Goal: Task Accomplishment & Management: Use online tool/utility

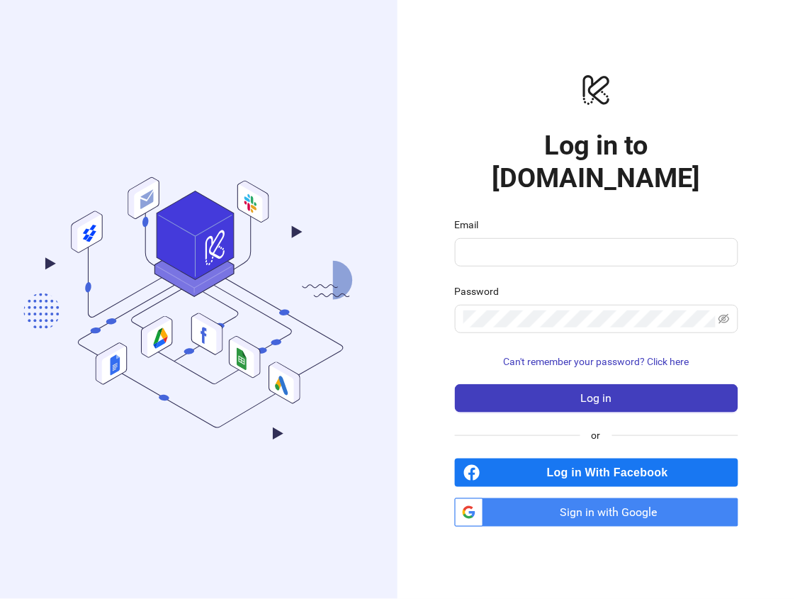
click at [583, 501] on span "Sign in with Google" at bounding box center [614, 512] width 250 height 28
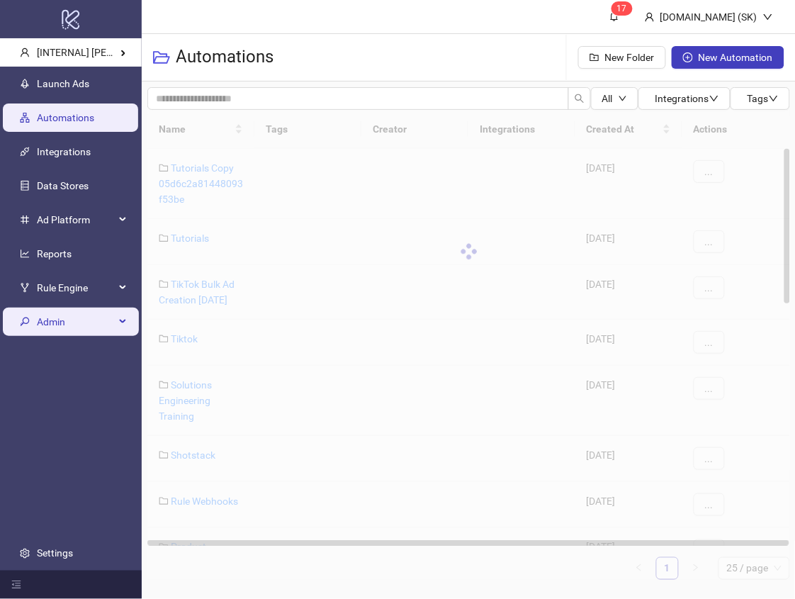
click at [65, 319] on span "Admin" at bounding box center [76, 322] width 78 height 28
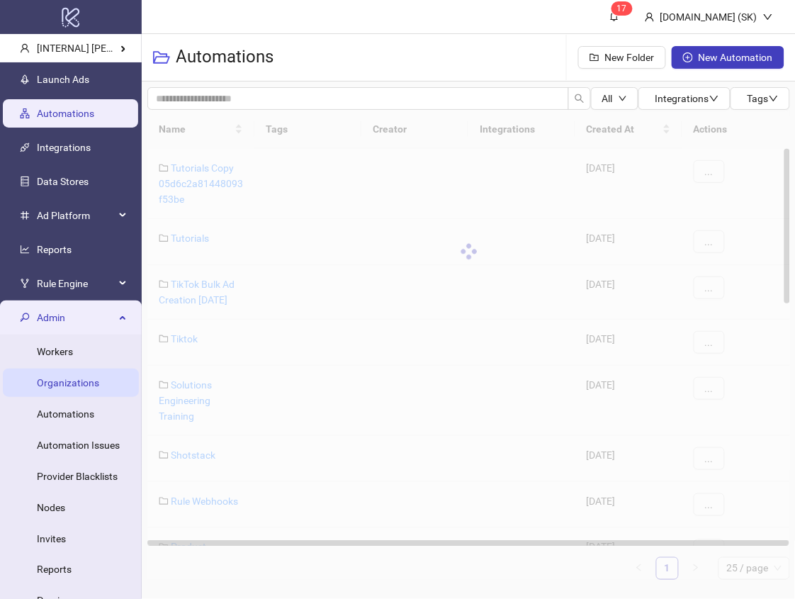
click at [77, 387] on link "Organizations" at bounding box center [68, 382] width 62 height 11
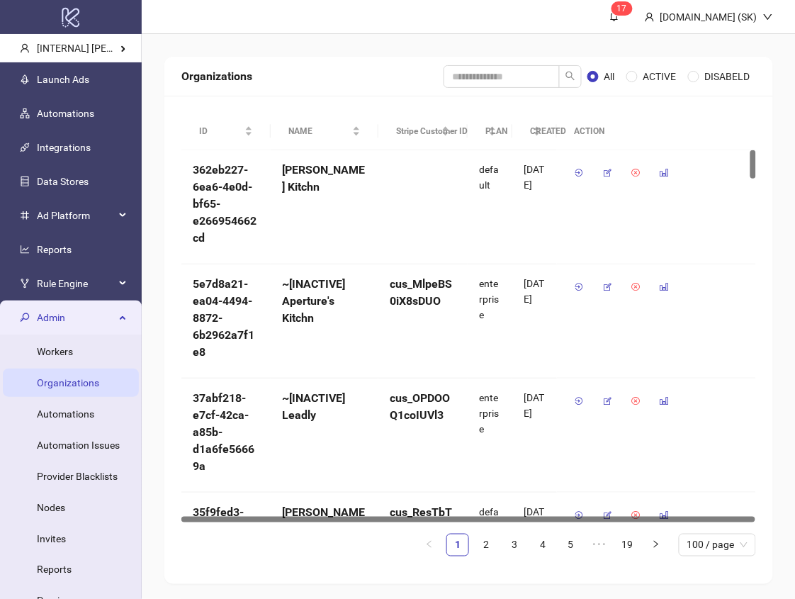
click at [121, 316] on icon at bounding box center [124, 316] width 7 height 0
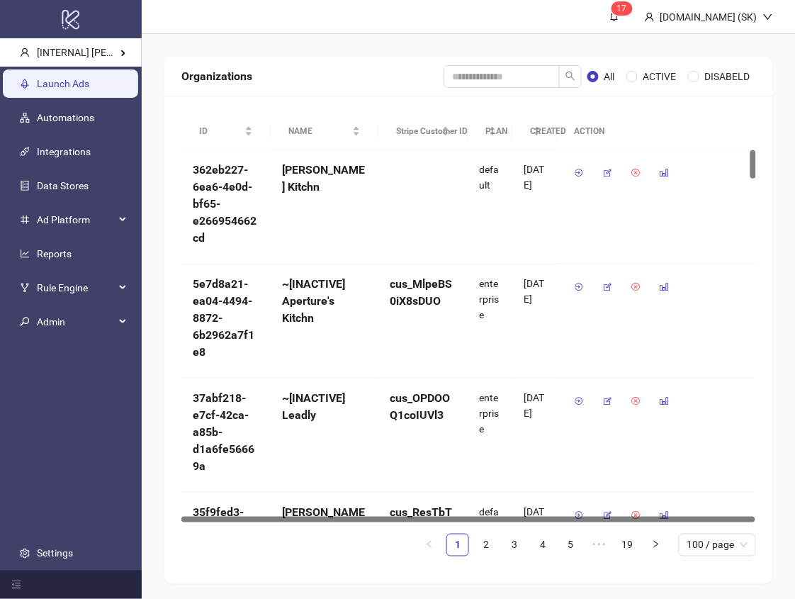
click at [89, 78] on link "Launch Ads" at bounding box center [63, 83] width 52 height 11
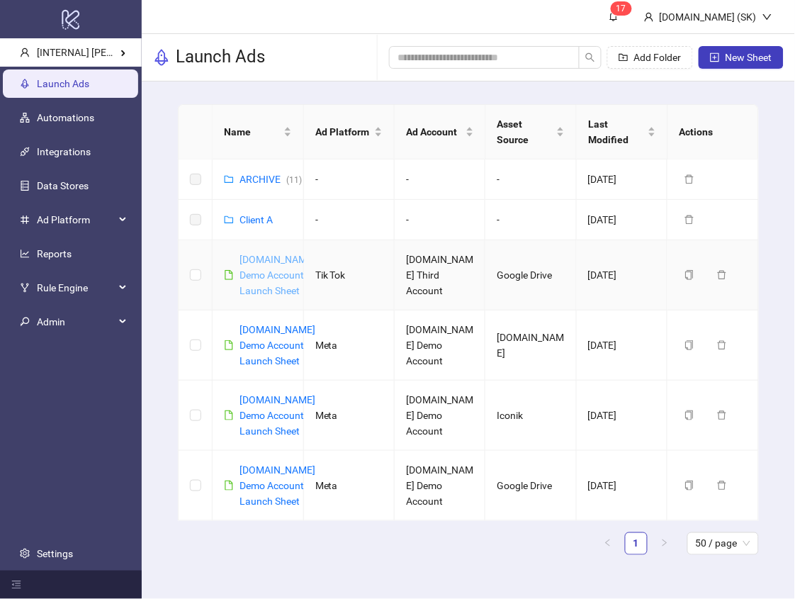
click at [264, 275] on link "Kitchn.io Demo Account Launch Sheet" at bounding box center [278, 275] width 76 height 43
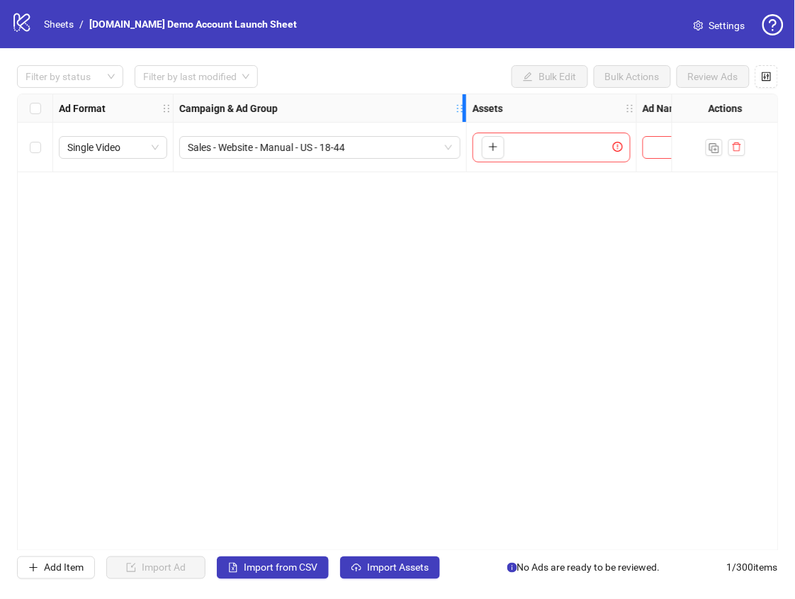
drag, startPoint x: 381, startPoint y: 107, endPoint x: 473, endPoint y: 116, distance: 92.6
click at [467, 116] on div "Campaign & Ad Group" at bounding box center [320, 108] width 293 height 28
click at [433, 229] on div "Ad Format Campaign & Ad Group Assets Ad Name Spark Ad Post ID Call to Action Ad…" at bounding box center [398, 322] width 762 height 457
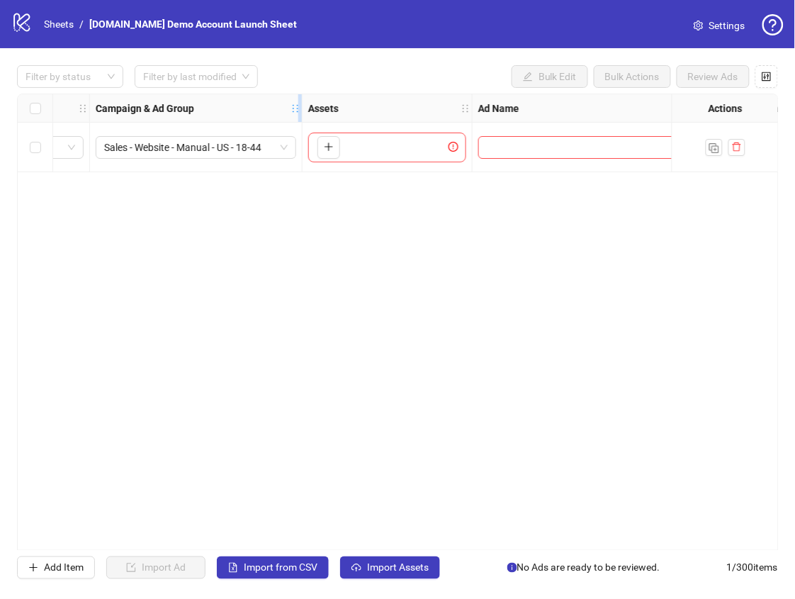
drag, startPoint x: 391, startPoint y: 112, endPoint x: 301, endPoint y: 121, distance: 91.1
click at [300, 121] on div "Resize Campaign & Ad Group column" at bounding box center [300, 108] width 4 height 28
drag, startPoint x: 300, startPoint y: 116, endPoint x: 398, endPoint y: 116, distance: 97.8
click at [396, 116] on div "Resize Campaign & Ad Group column" at bounding box center [394, 108] width 4 height 28
click at [395, 243] on div "Ad Format Campaign & Ad Group Assets Ad Name Spark Ad Post ID Call to Action Ad…" at bounding box center [398, 322] width 762 height 457
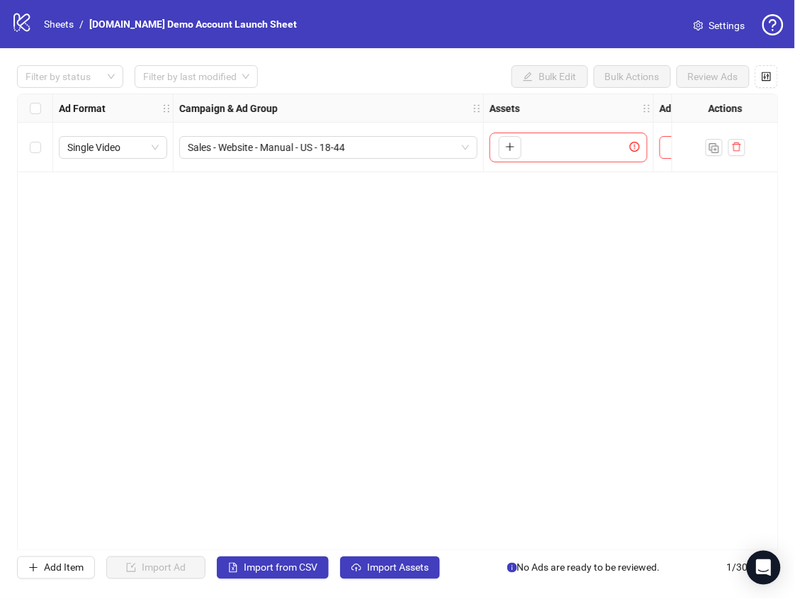
scroll to position [0, 4]
click at [770, 77] on icon "control" at bounding box center [767, 77] width 10 height 10
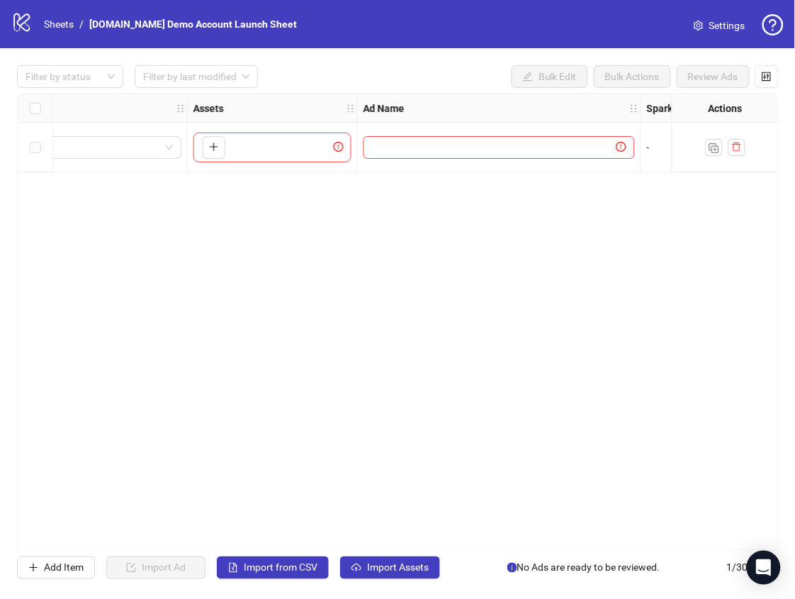
scroll to position [0, 0]
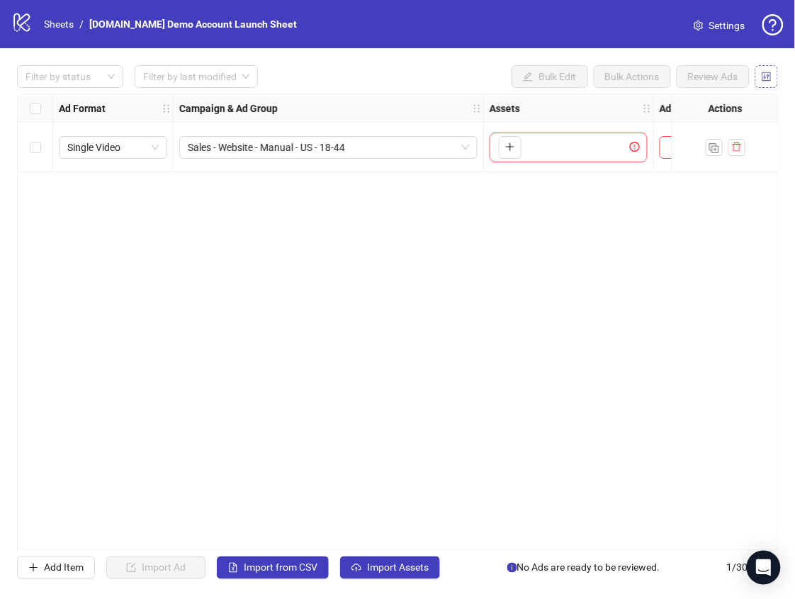
click at [766, 86] on button "button" at bounding box center [767, 76] width 23 height 23
click at [762, 74] on button "button" at bounding box center [767, 76] width 23 height 23
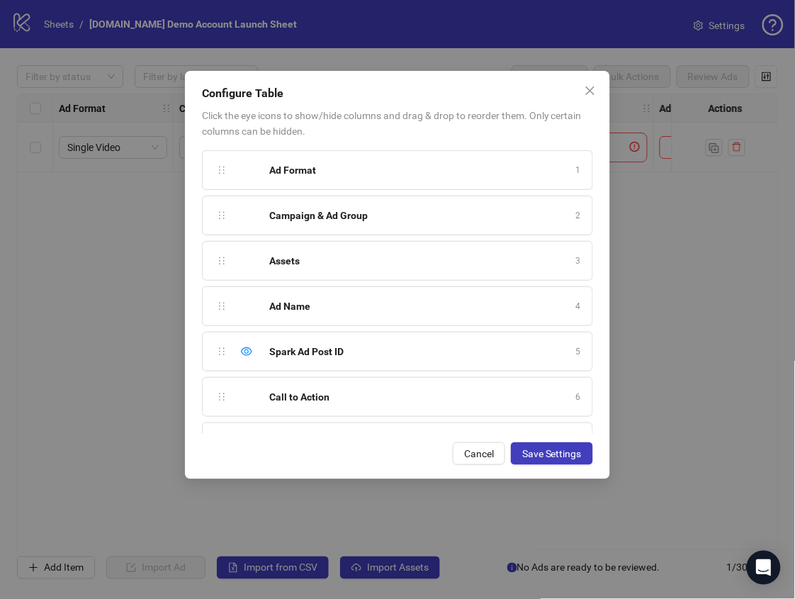
click at [247, 350] on icon "eye" at bounding box center [246, 351] width 11 height 11
drag, startPoint x: 219, startPoint y: 216, endPoint x: 221, endPoint y: 166, distance: 49.7
click at [221, 166] on div "Ad Format 1 Campaign & Ad Group 2 Assets 3 Ad Name 4 Spark Ad Post ID 5 Call to…" at bounding box center [397, 292] width 391 height 284
drag, startPoint x: 220, startPoint y: 301, endPoint x: 220, endPoint y: 204, distance: 97.1
click at [220, 204] on div "Campaign & Ad Group 1 Ad Format 2 Assets 3 Ad Name 4 Spark Ad Post ID 5 Call to…" at bounding box center [397, 292] width 391 height 284
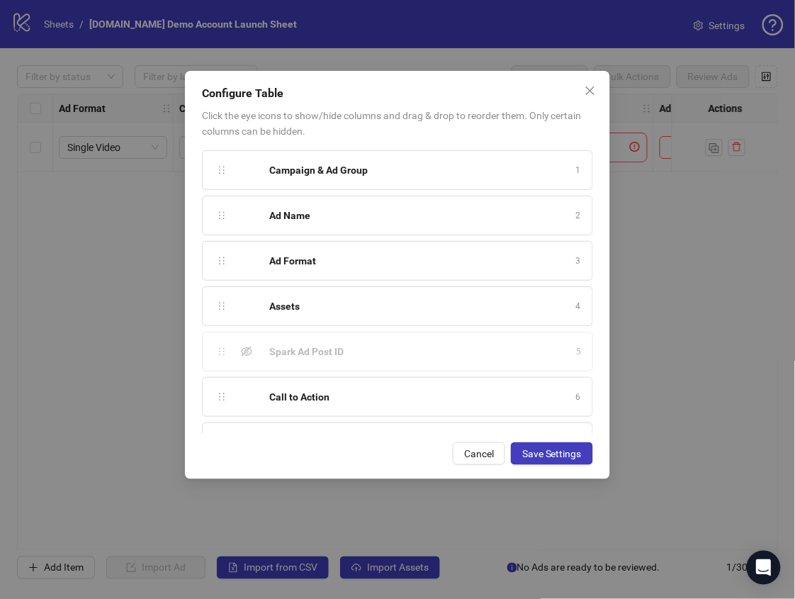
scroll to position [78, 0]
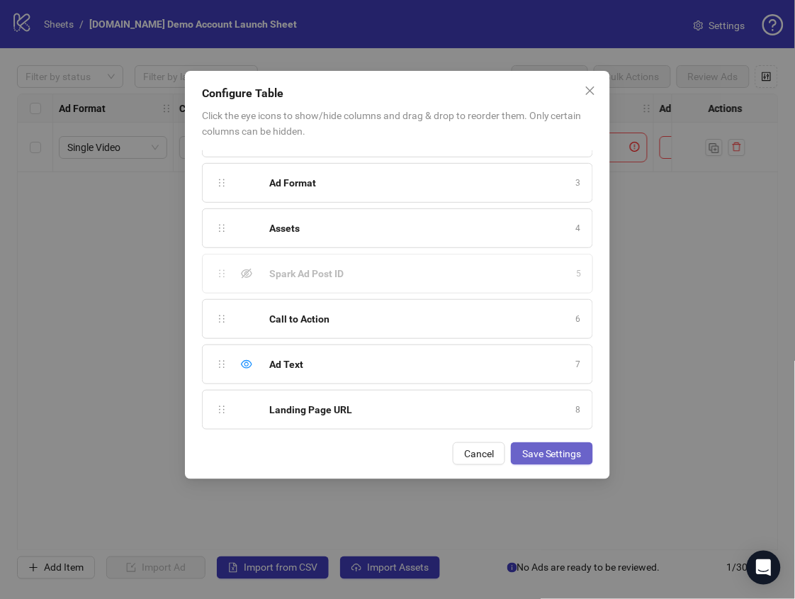
click at [547, 450] on span "Save Settings" at bounding box center [552, 453] width 60 height 11
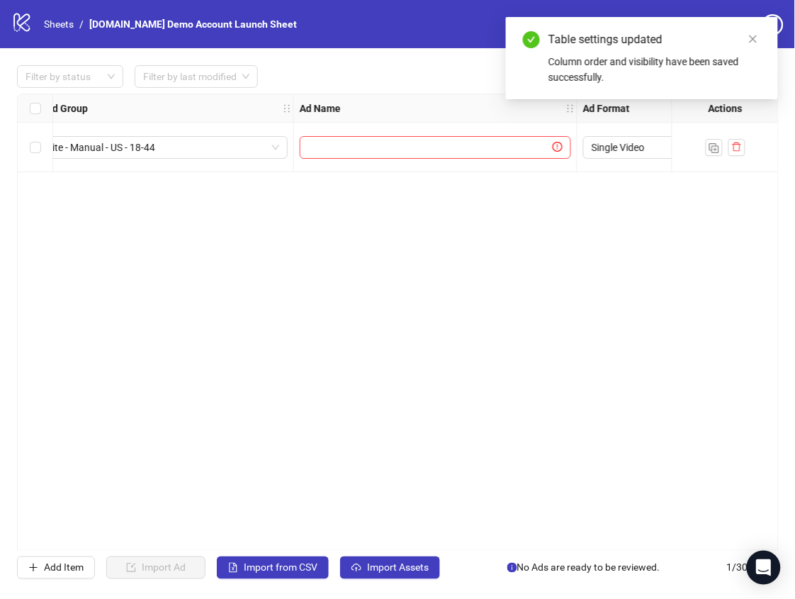
scroll to position [0, 0]
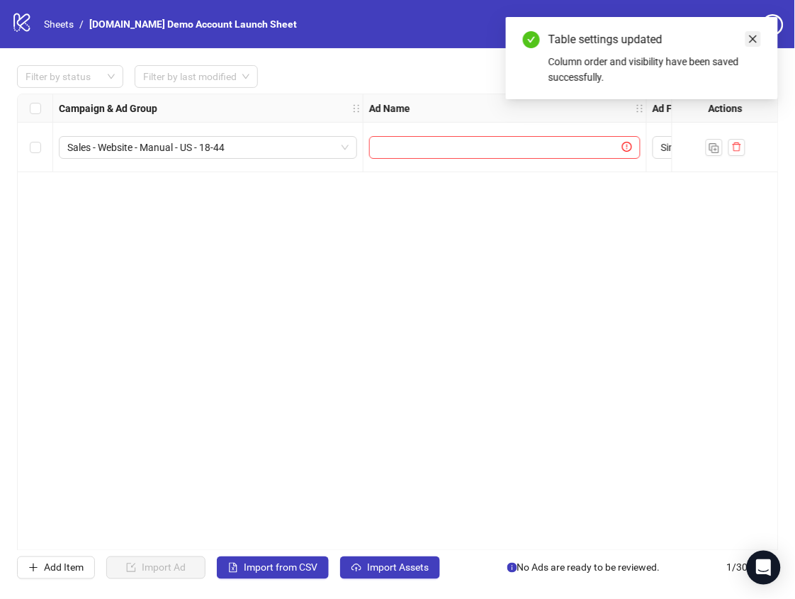
click at [755, 42] on icon "close" at bounding box center [754, 39] width 10 height 10
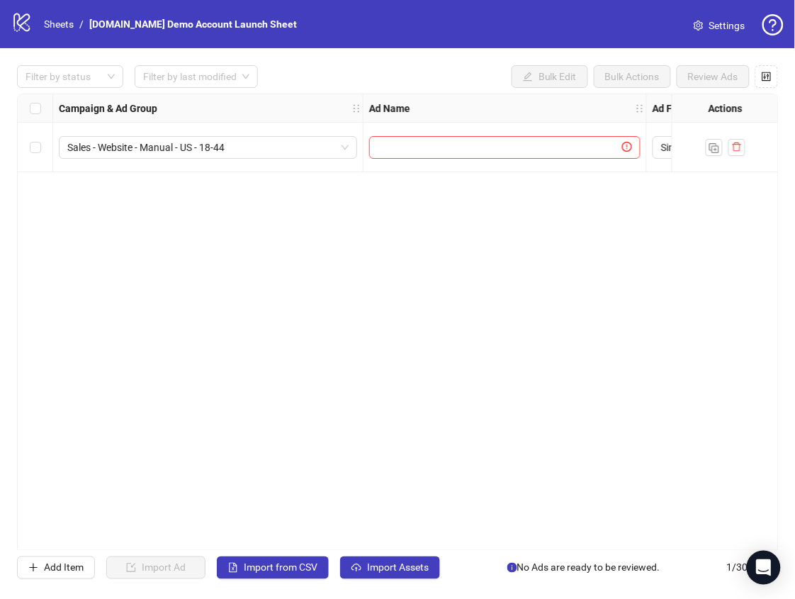
click at [727, 23] on span "Settings" at bounding box center [728, 26] width 36 height 16
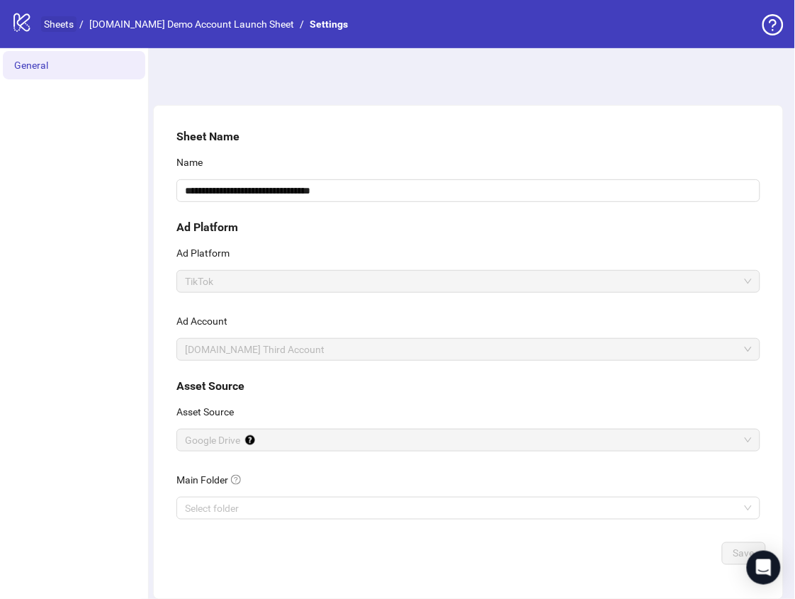
click at [56, 28] on link "Sheets" at bounding box center [58, 24] width 35 height 16
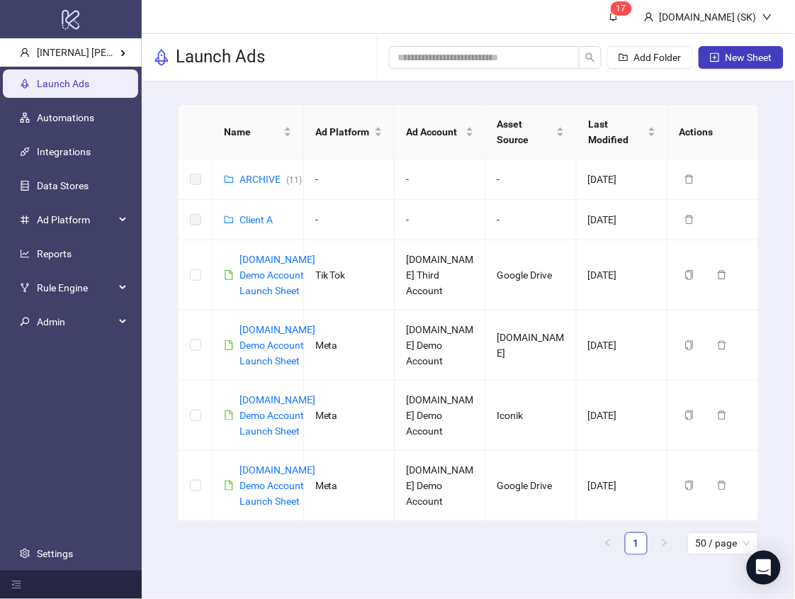
click at [32, 468] on ul "Launch Ads Automations Integrations Data Stores Ad Platform Reports Rule Engine…" at bounding box center [71, 319] width 142 height 504
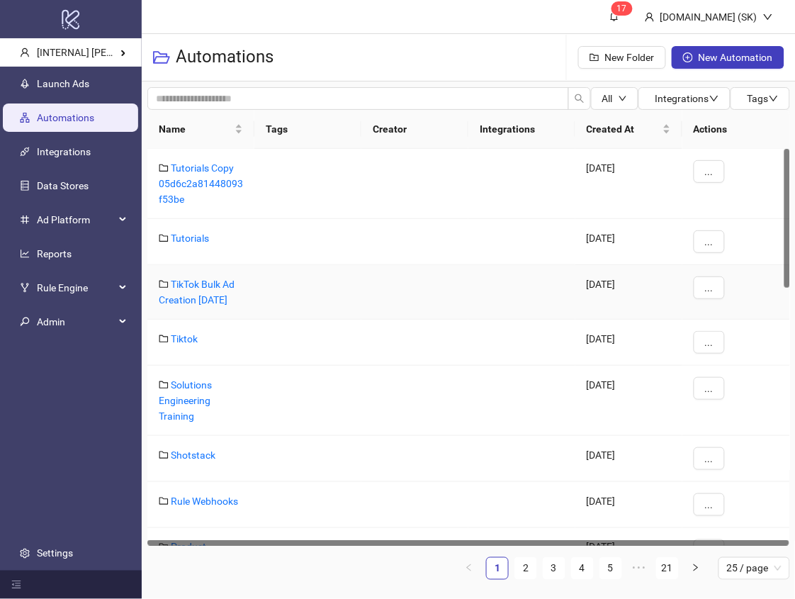
click at [413, 276] on div at bounding box center [415, 292] width 107 height 55
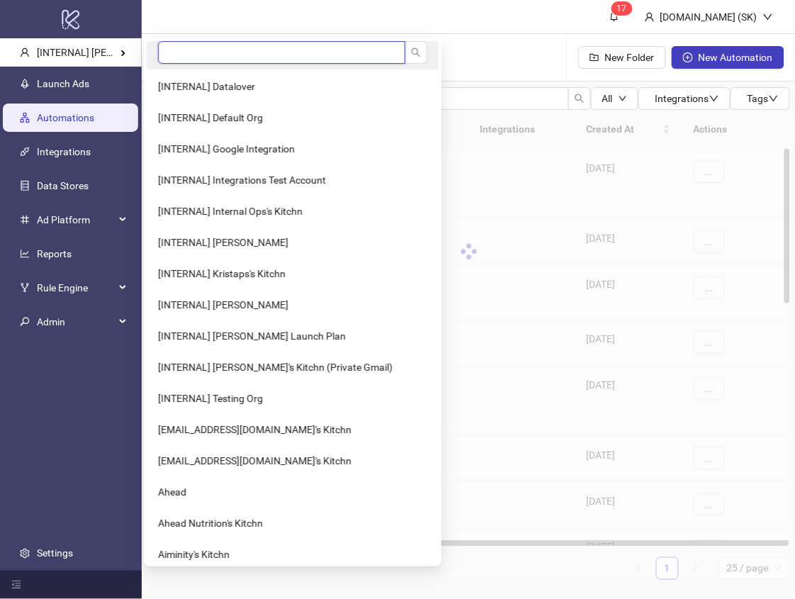
click at [193, 50] on input "search" at bounding box center [281, 52] width 247 height 23
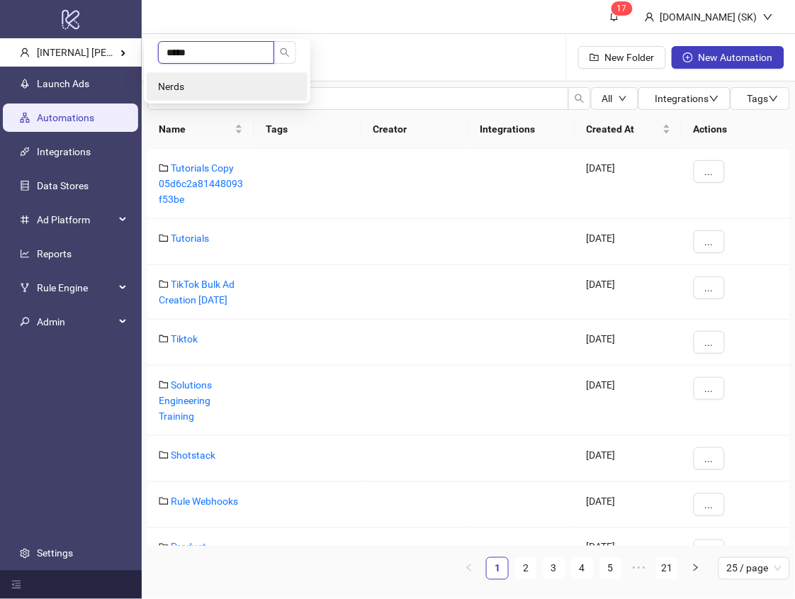
type input "*****"
click at [189, 80] on li "Nerds" at bounding box center [227, 86] width 161 height 28
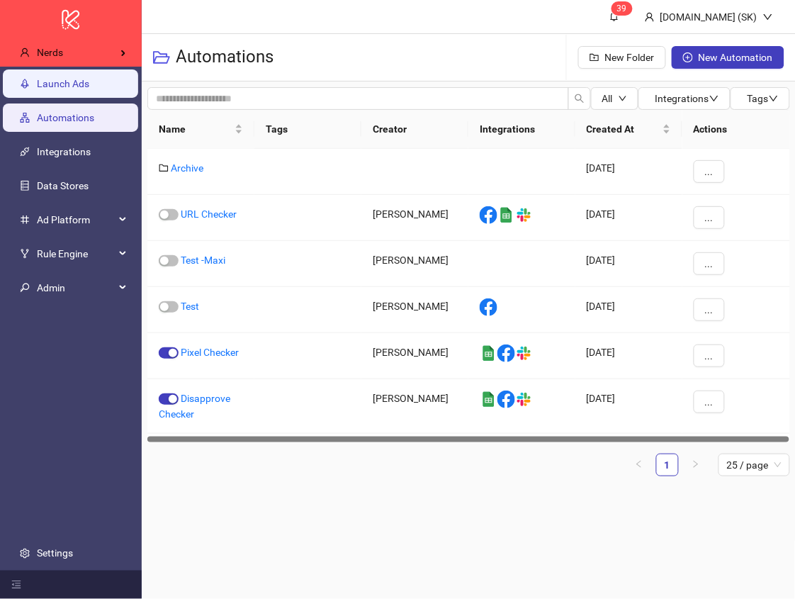
click at [89, 89] on link "Launch Ads" at bounding box center [63, 83] width 52 height 11
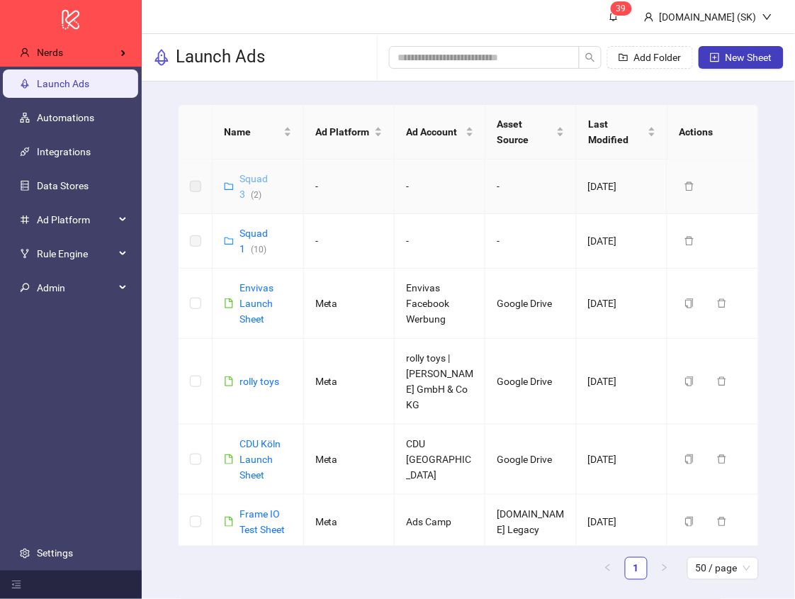
click at [260, 175] on link "Squad 3 ( 2 )" at bounding box center [254, 186] width 28 height 27
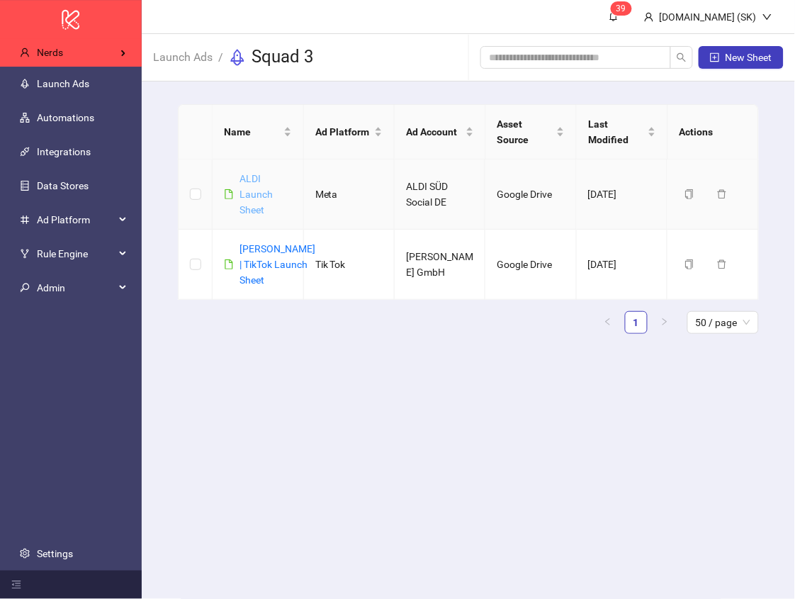
click at [260, 175] on link "ALDI Launch Sheet" at bounding box center [256, 194] width 33 height 43
click at [251, 262] on link "Thalia | TikTok Launch Sheet" at bounding box center [278, 264] width 76 height 43
click at [201, 64] on span "Launch Ads" at bounding box center [183, 57] width 60 height 18
click at [201, 59] on link "Launch Ads" at bounding box center [182, 56] width 65 height 16
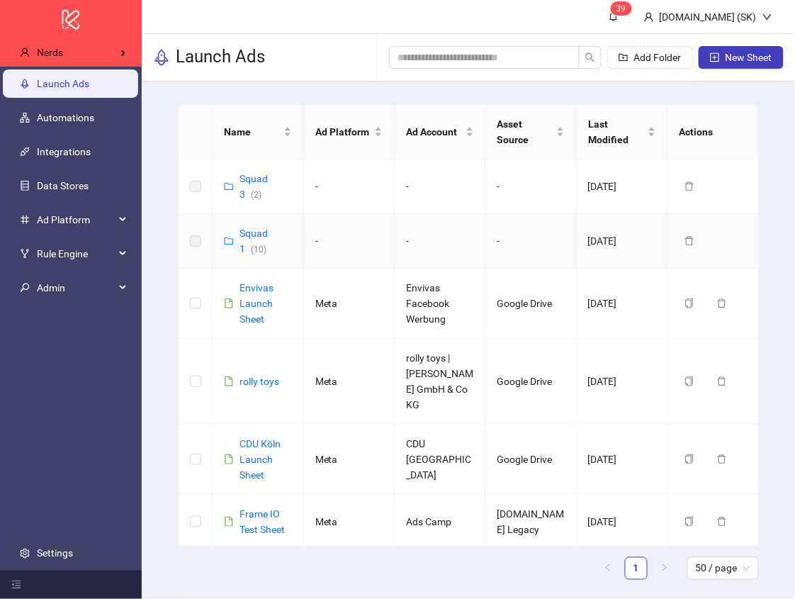
click at [245, 240] on div "Squad 1 ( 10 )" at bounding box center [266, 240] width 52 height 31
click at [254, 232] on link "Squad 1 ( 10 )" at bounding box center [254, 241] width 28 height 27
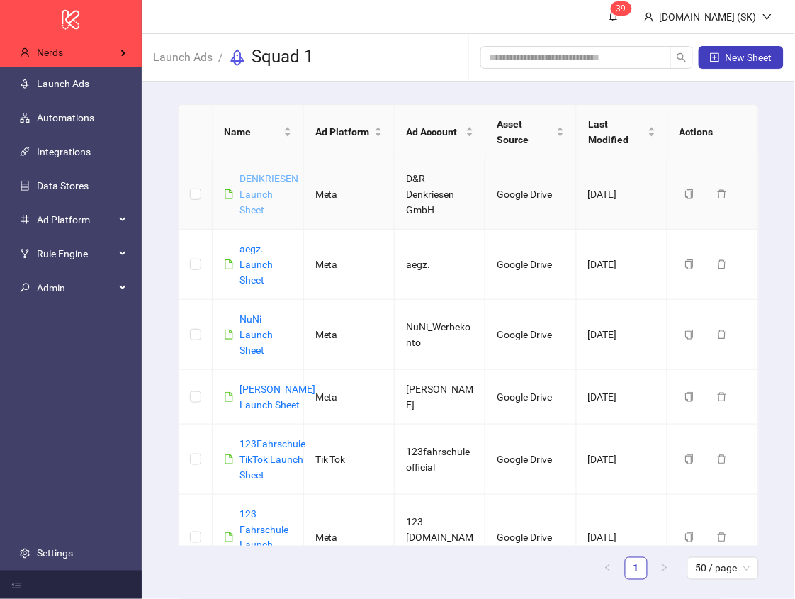
click at [264, 195] on link "DENKRIESEN Launch Sheet" at bounding box center [269, 194] width 59 height 43
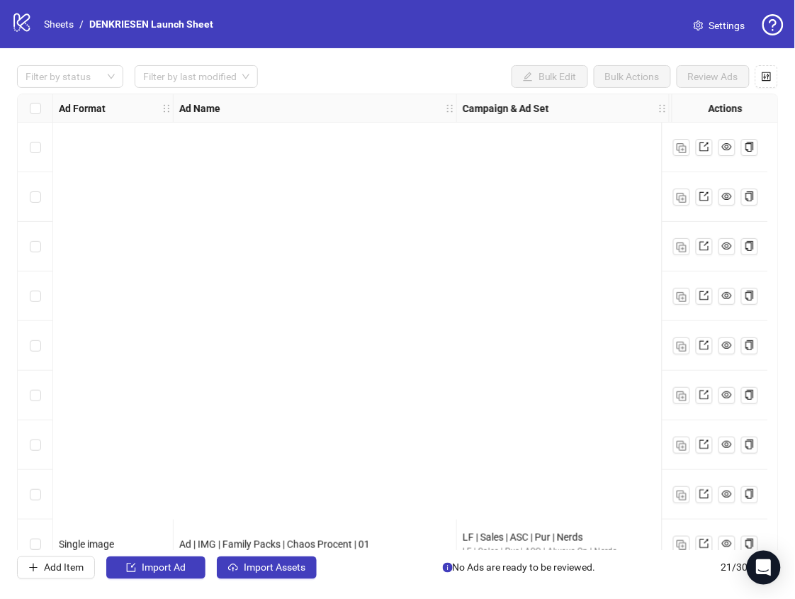
scroll to position [620, 0]
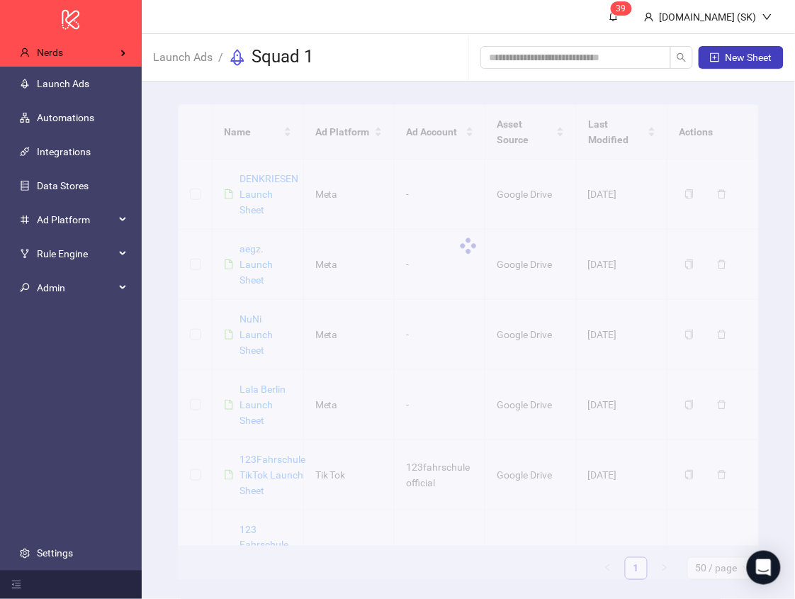
click at [261, 272] on div at bounding box center [468, 246] width 581 height 284
click at [259, 276] on div at bounding box center [468, 246] width 581 height 284
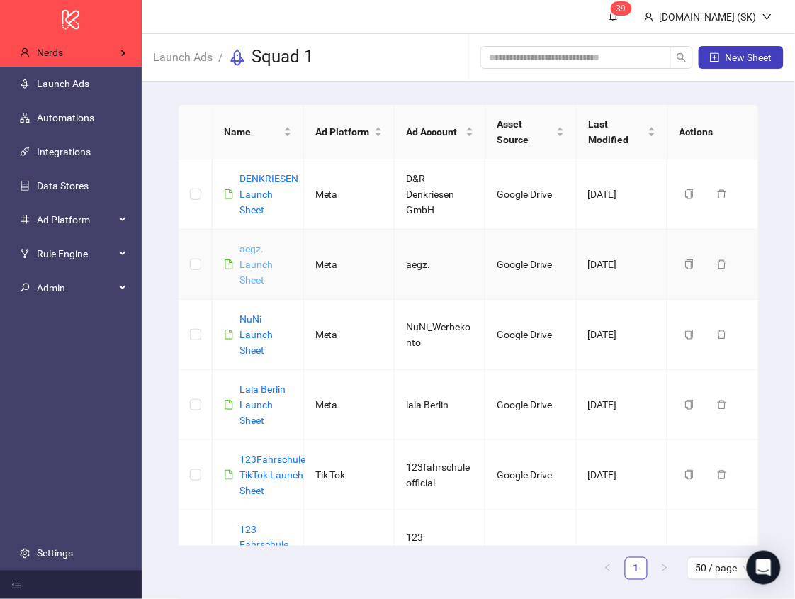
click at [259, 277] on link "aegz. Launch Sheet" at bounding box center [256, 264] width 33 height 43
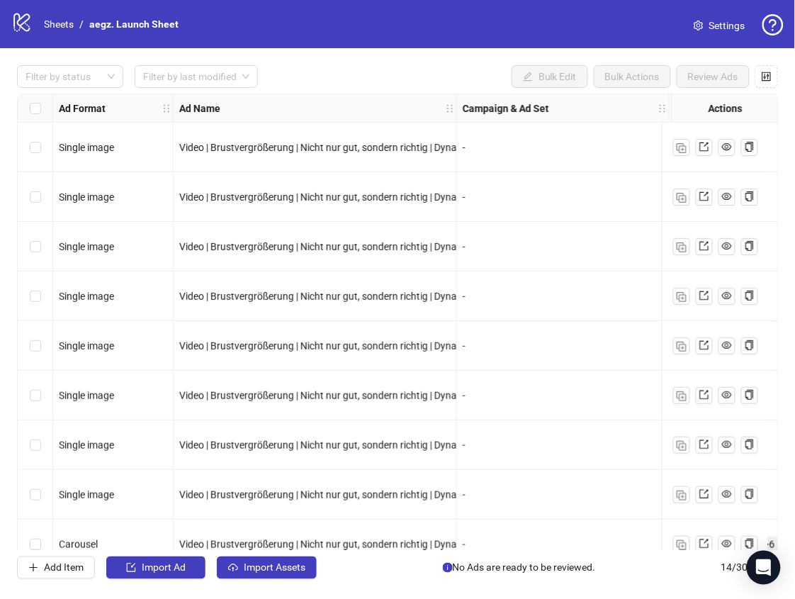
scroll to position [272, 0]
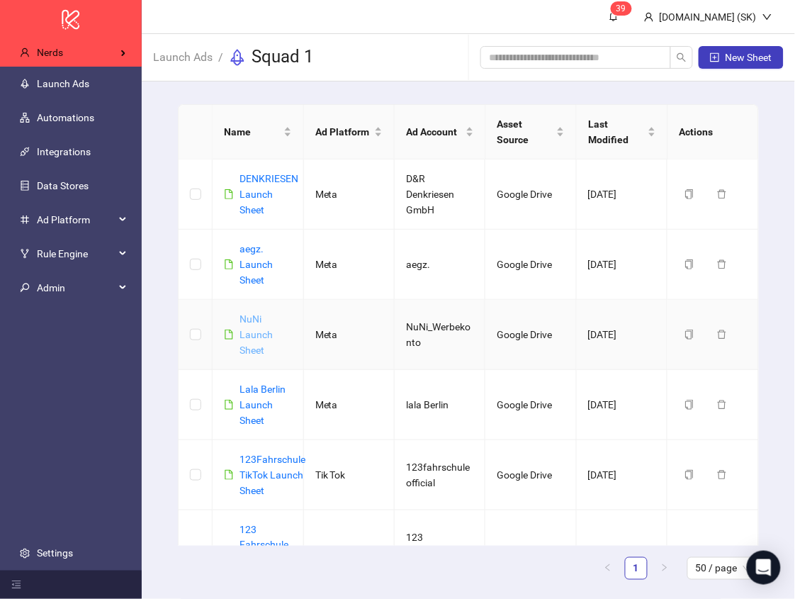
click at [256, 346] on link "NuNi Launch Sheet" at bounding box center [256, 334] width 33 height 43
click at [261, 409] on link "Lala Berlin Launch Sheet" at bounding box center [263, 405] width 46 height 43
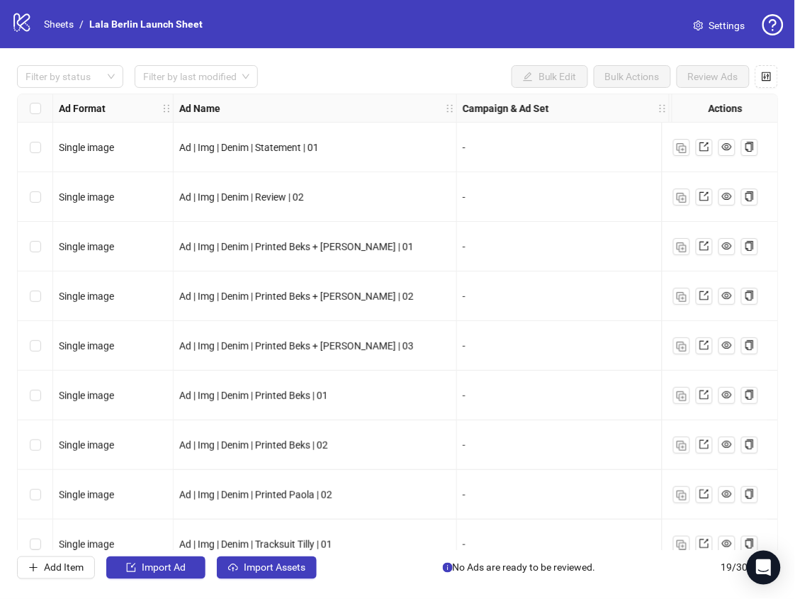
scroll to position [520, 0]
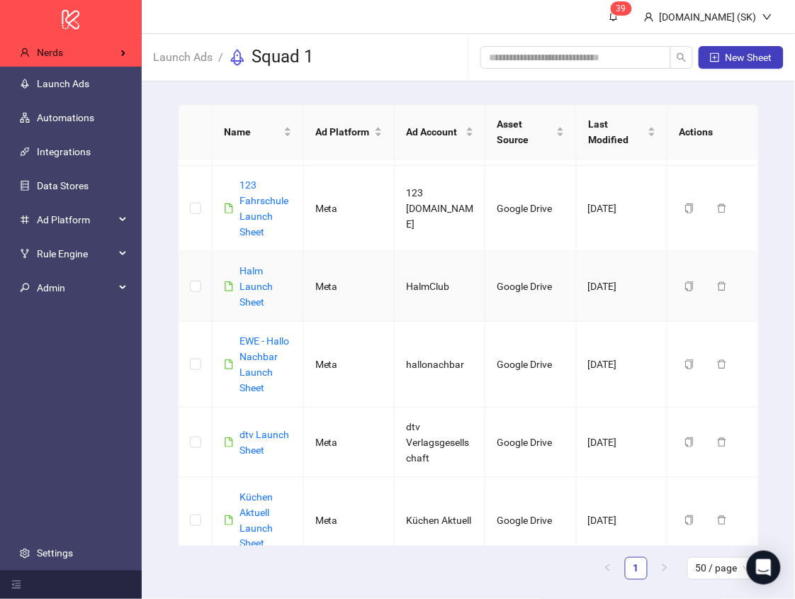
scroll to position [361, 0]
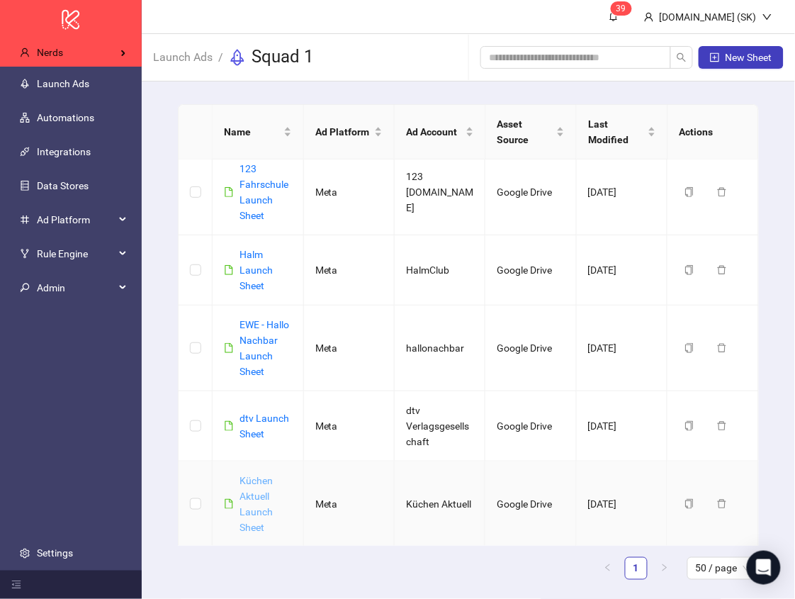
click at [258, 500] on link "Küchen Aktuell Launch Sheet" at bounding box center [256, 504] width 33 height 58
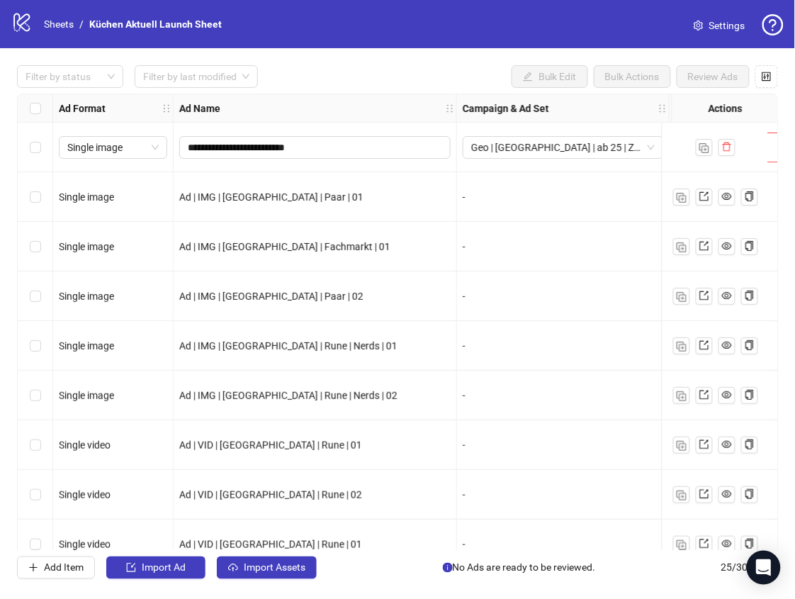
scroll to position [818, 0]
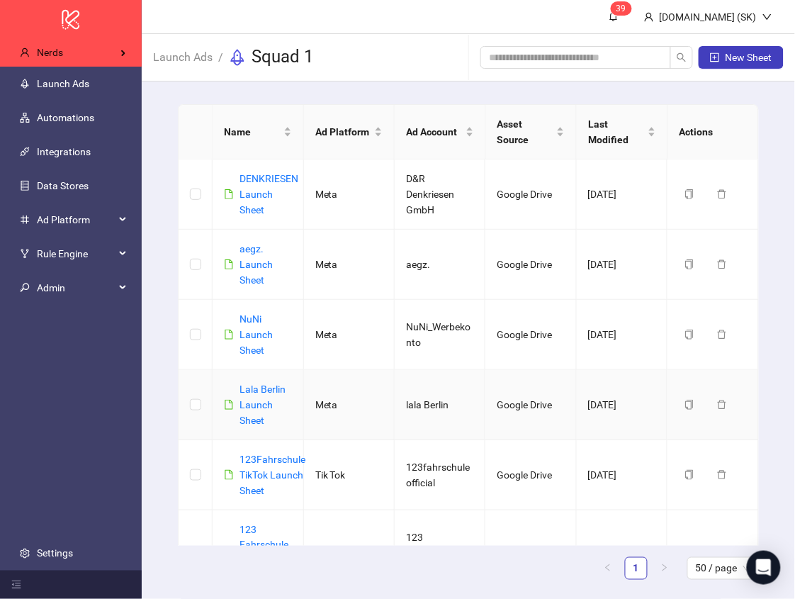
scroll to position [361, 0]
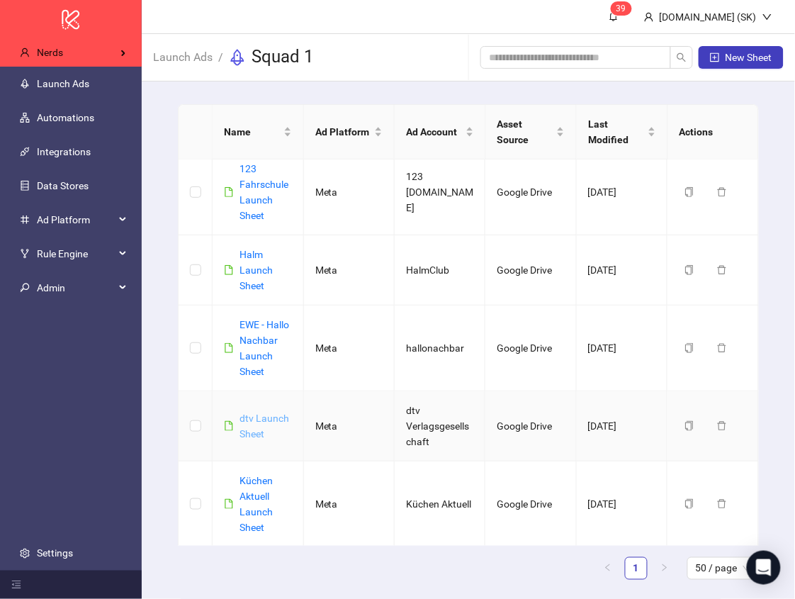
click at [266, 418] on link "dtv Launch Sheet" at bounding box center [265, 426] width 50 height 27
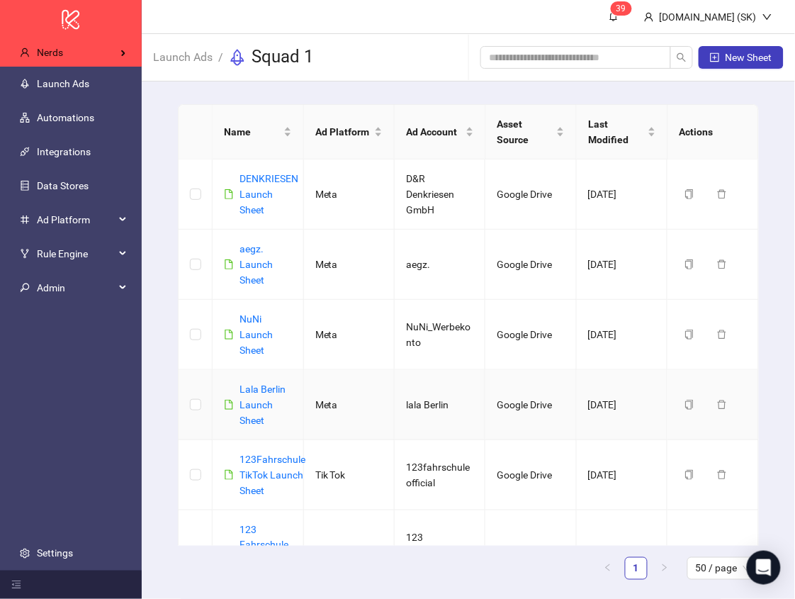
scroll to position [361, 0]
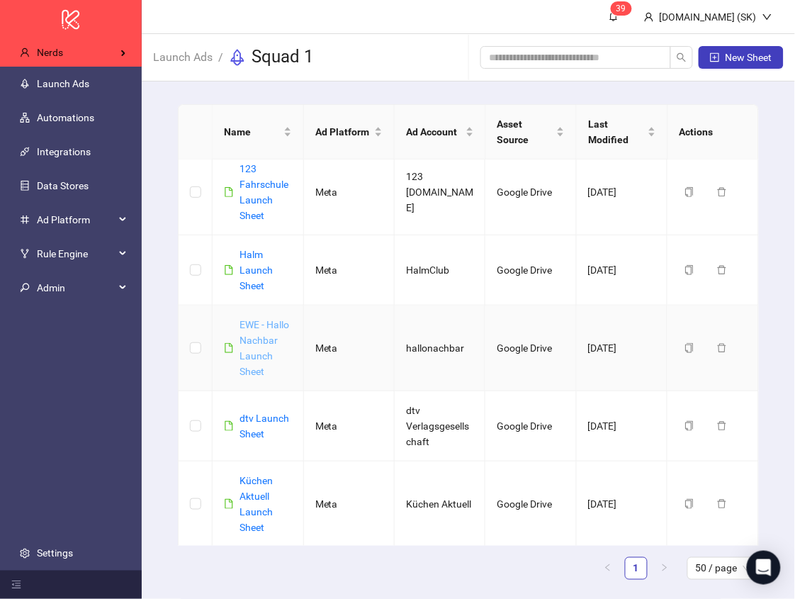
click at [262, 342] on link "EWE - Hallo Nachbar Launch Sheet" at bounding box center [265, 348] width 50 height 58
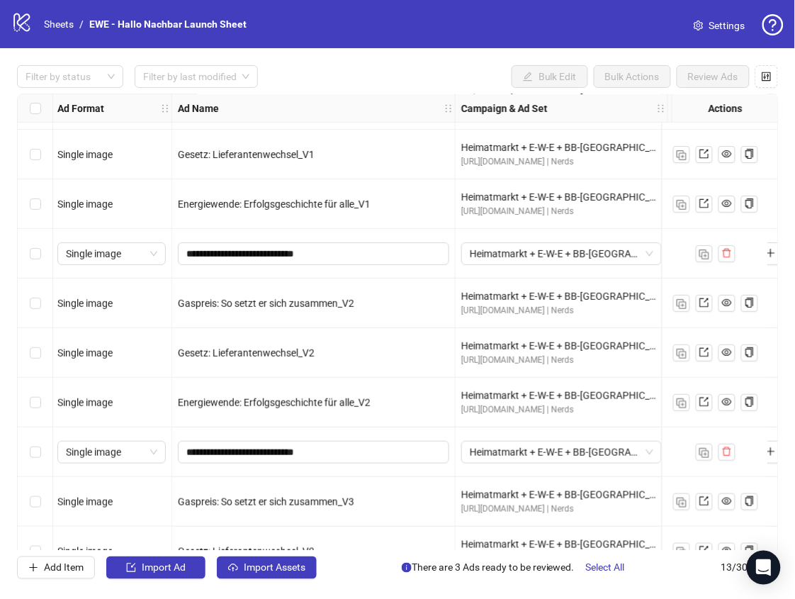
scroll to position [0, 1]
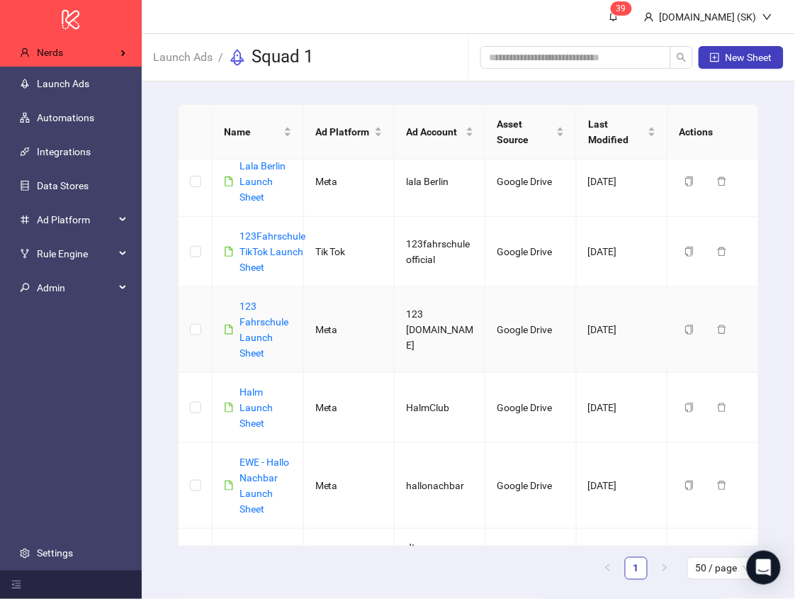
scroll to position [226, 0]
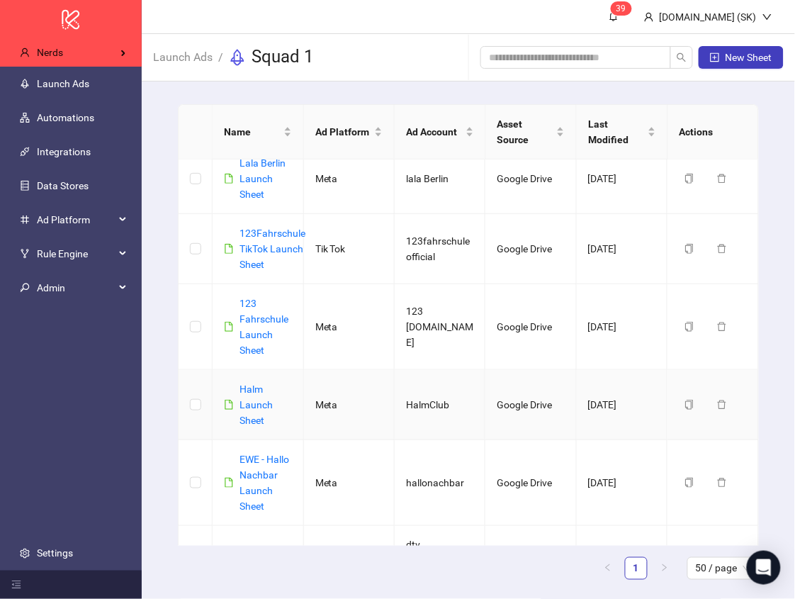
click at [264, 396] on div "Halm Launch Sheet" at bounding box center [266, 404] width 52 height 47
click at [262, 396] on div "Halm Launch Sheet" at bounding box center [266, 404] width 52 height 47
click at [262, 391] on link "Halm Launch Sheet" at bounding box center [256, 405] width 33 height 43
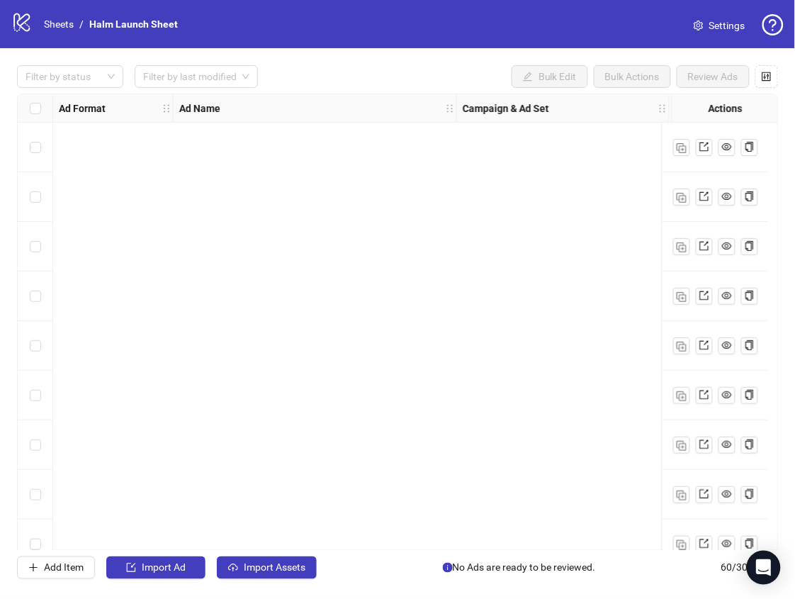
scroll to position [2555, 0]
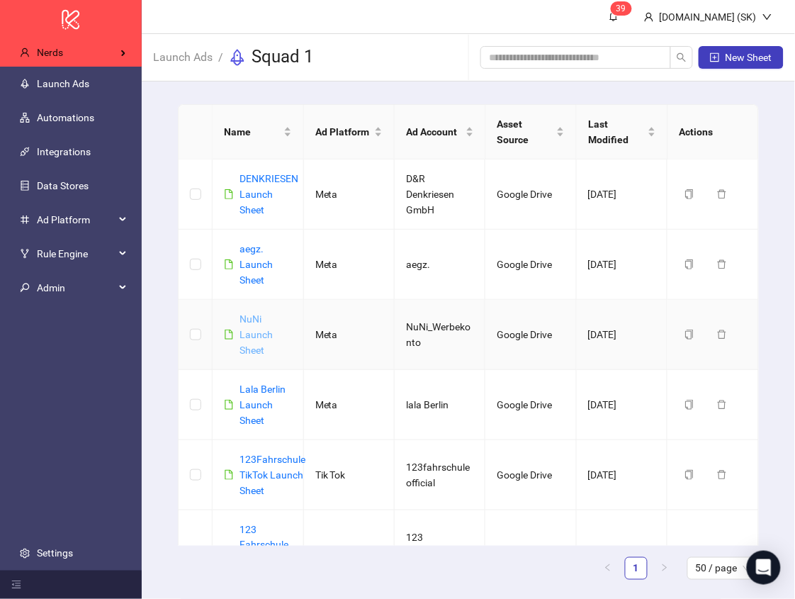
click at [257, 315] on link "NuNi Launch Sheet" at bounding box center [256, 334] width 33 height 43
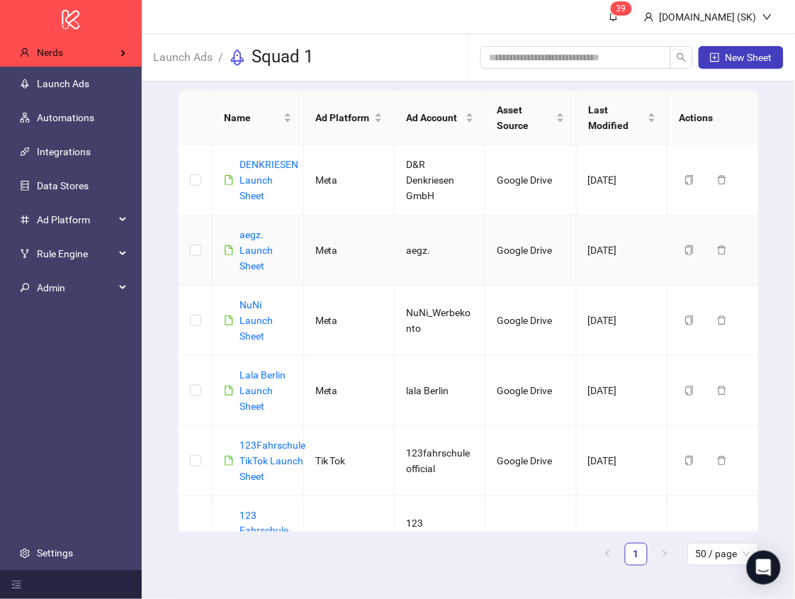
click at [264, 242] on div "aegz. Launch Sheet" at bounding box center [266, 250] width 52 height 47
click at [264, 245] on link "aegz. Launch Sheet" at bounding box center [256, 250] width 33 height 43
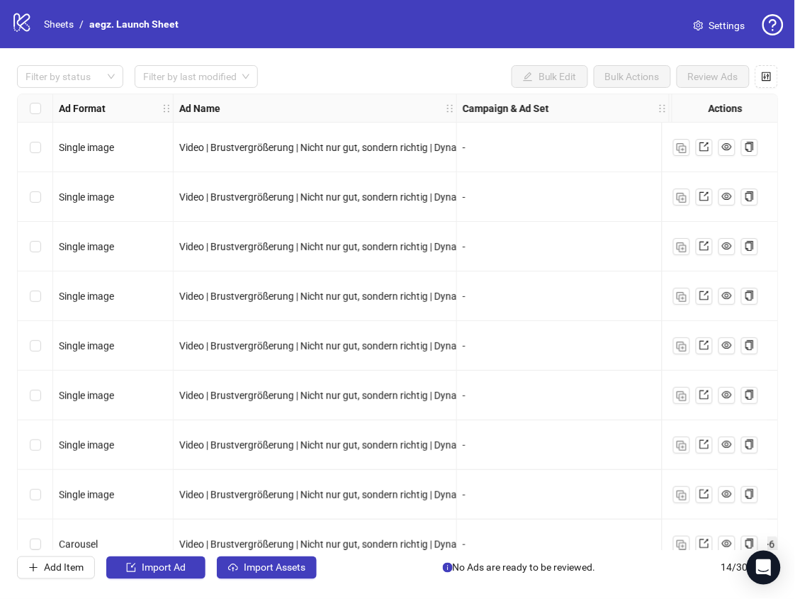
scroll to position [272, 0]
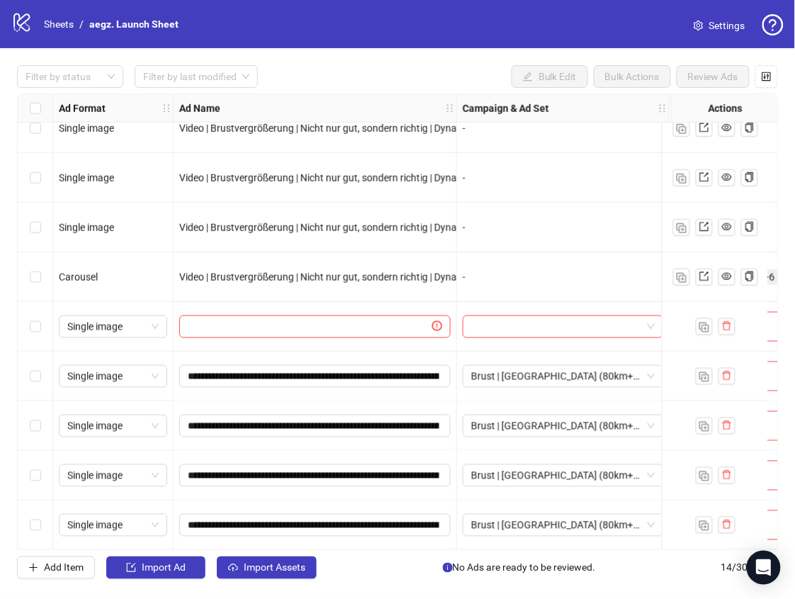
scroll to position [14, 0]
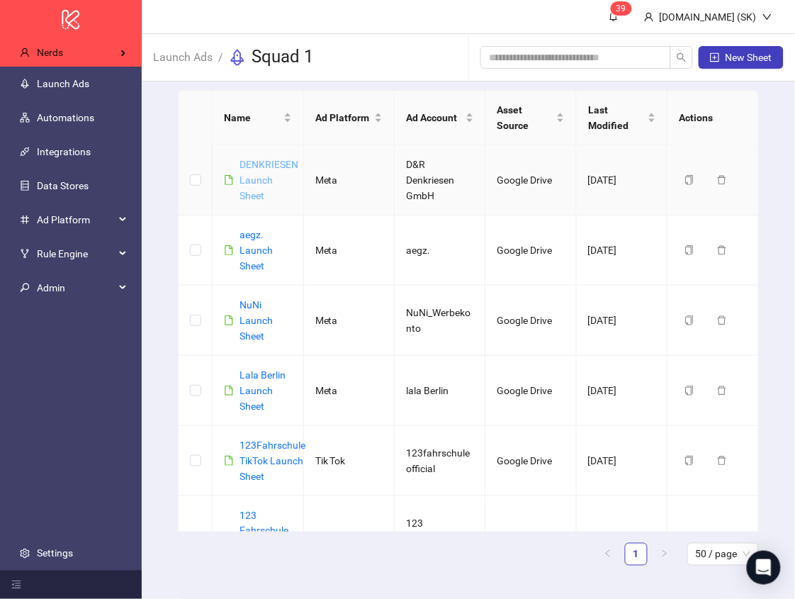
click at [262, 179] on link "DENKRIESEN Launch Sheet" at bounding box center [269, 180] width 59 height 43
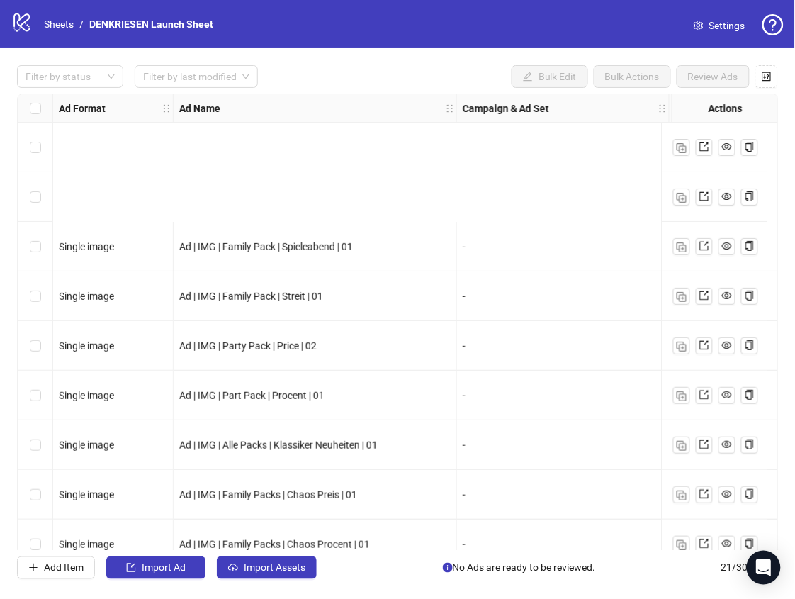
scroll to position [620, 0]
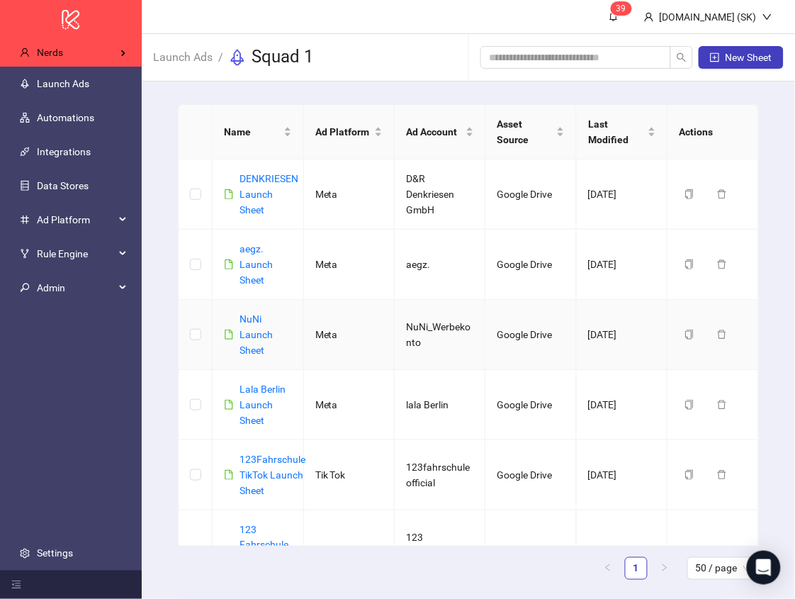
scroll to position [14, 0]
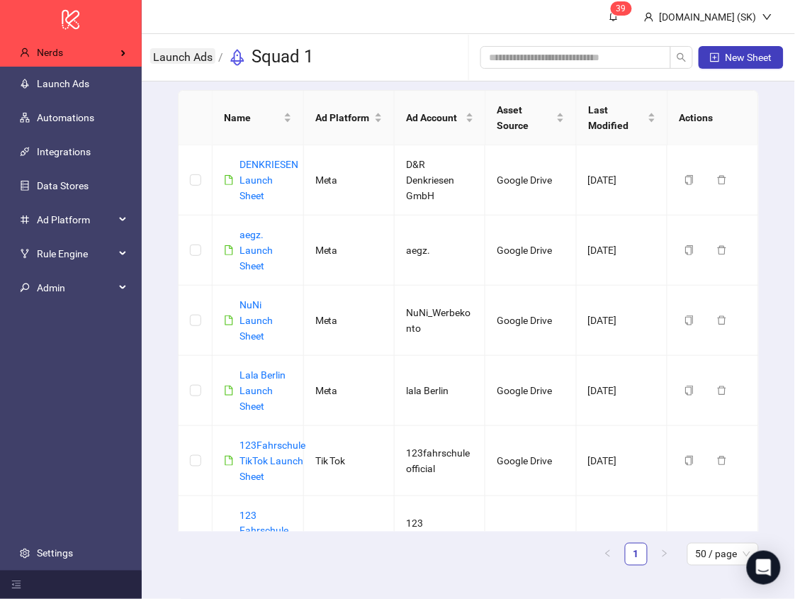
click at [195, 62] on link "Launch Ads" at bounding box center [182, 56] width 65 height 16
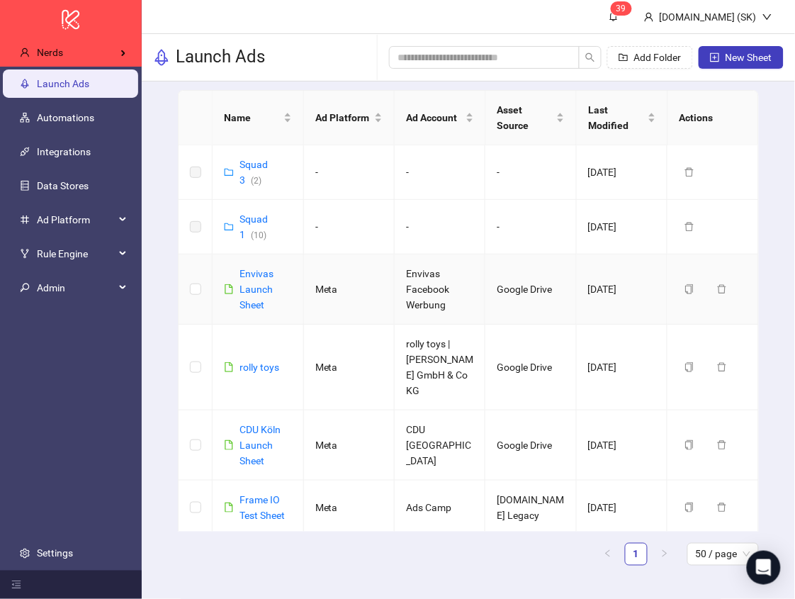
scroll to position [73, 0]
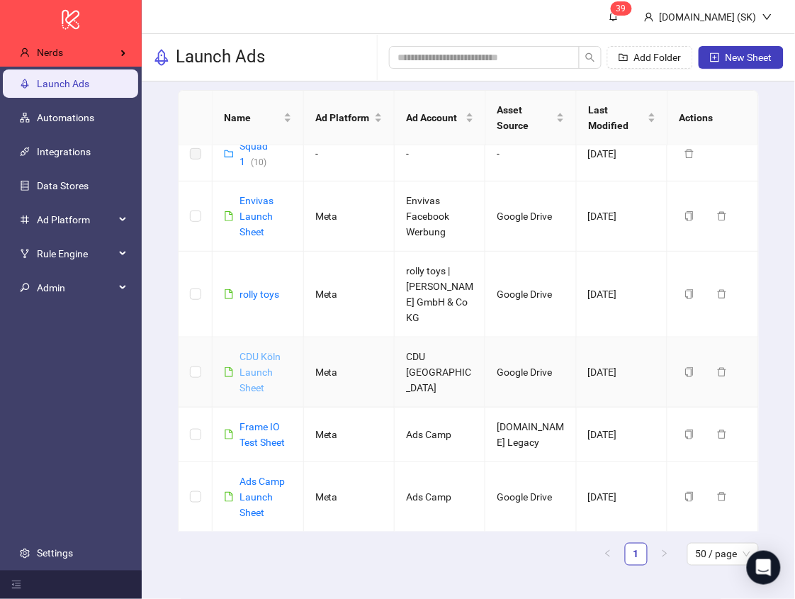
click at [269, 359] on link "CDU Köln Launch Sheet" at bounding box center [260, 372] width 41 height 43
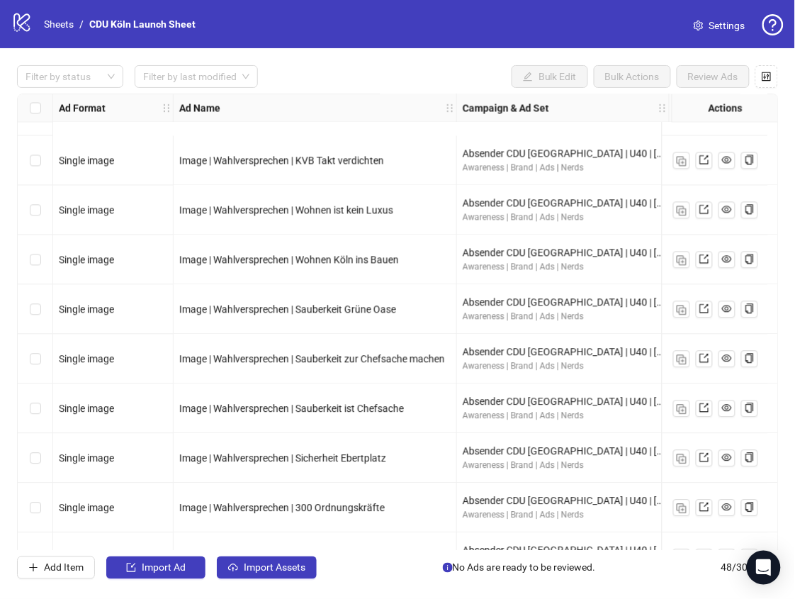
scroll to position [1959, 0]
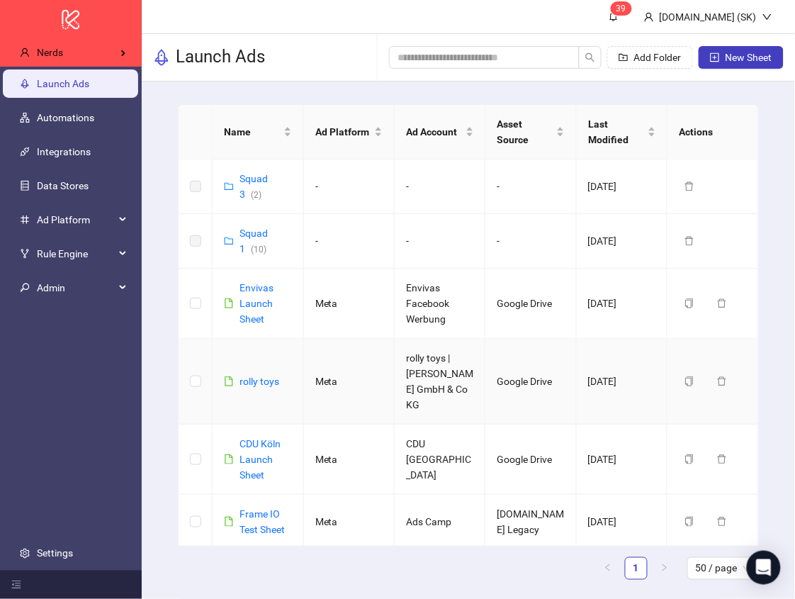
scroll to position [14, 0]
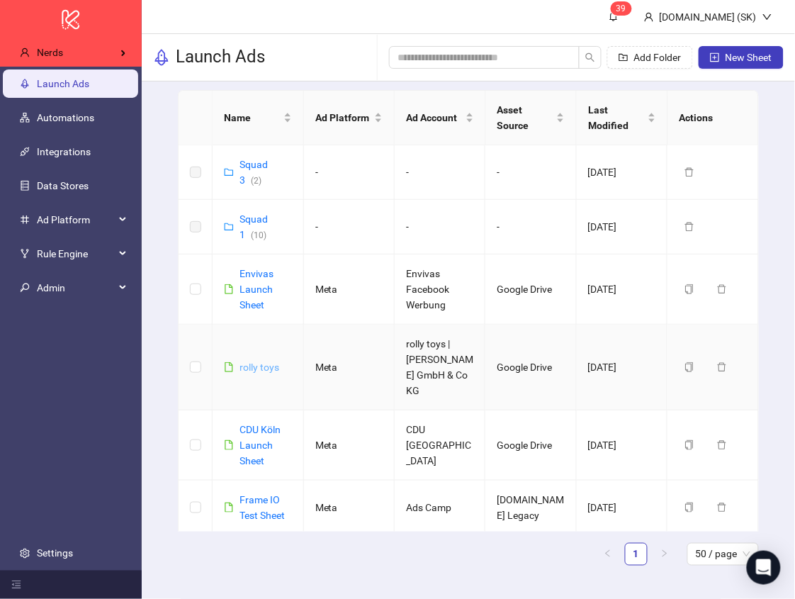
click at [250, 368] on link "rolly toys" at bounding box center [260, 367] width 40 height 11
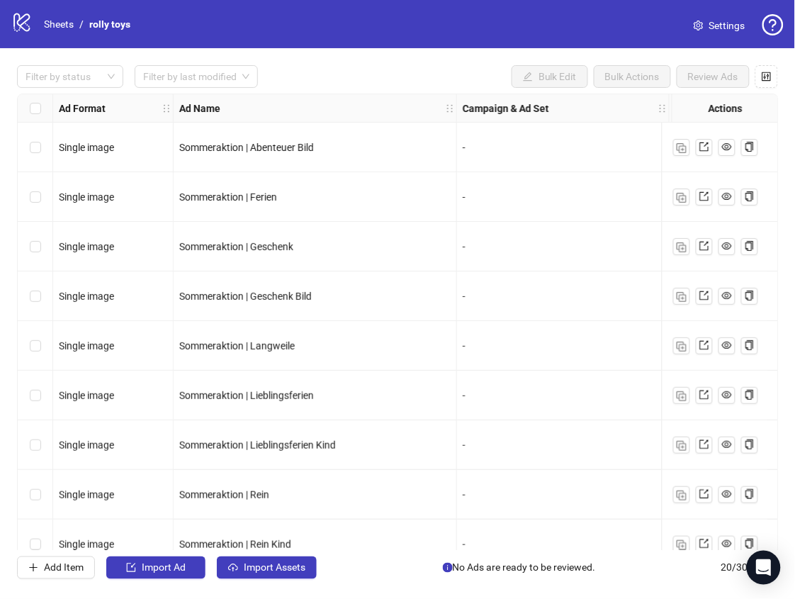
scroll to position [570, 0]
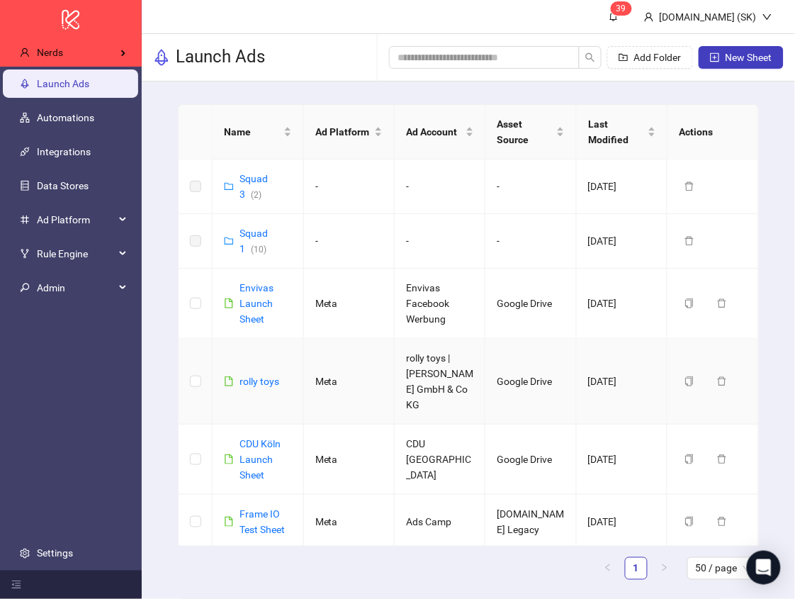
scroll to position [14, 0]
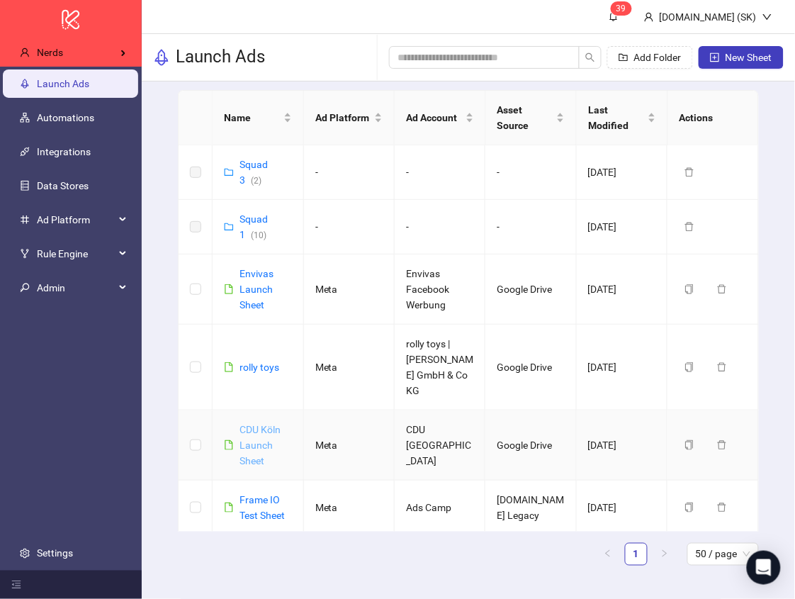
click at [256, 454] on link "CDU Köln Launch Sheet" at bounding box center [260, 445] width 41 height 43
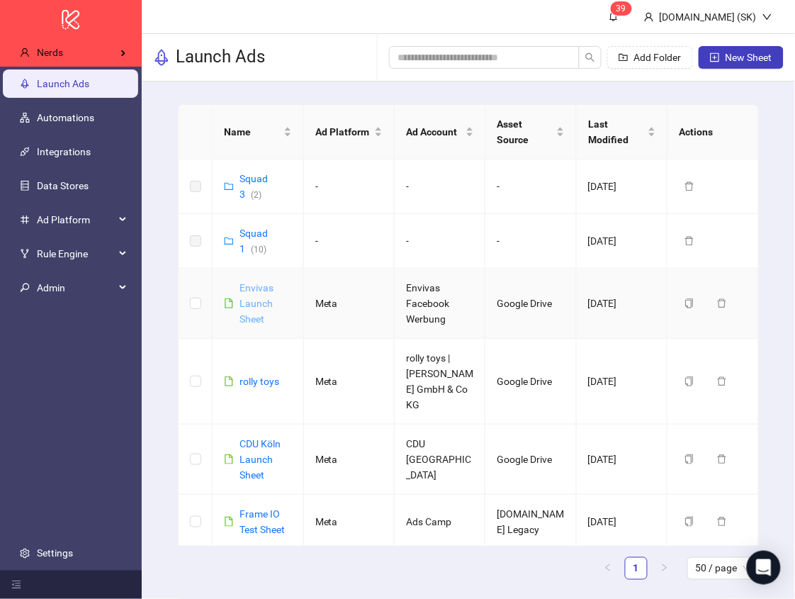
click at [242, 297] on link "Envivas Launch Sheet" at bounding box center [257, 303] width 34 height 43
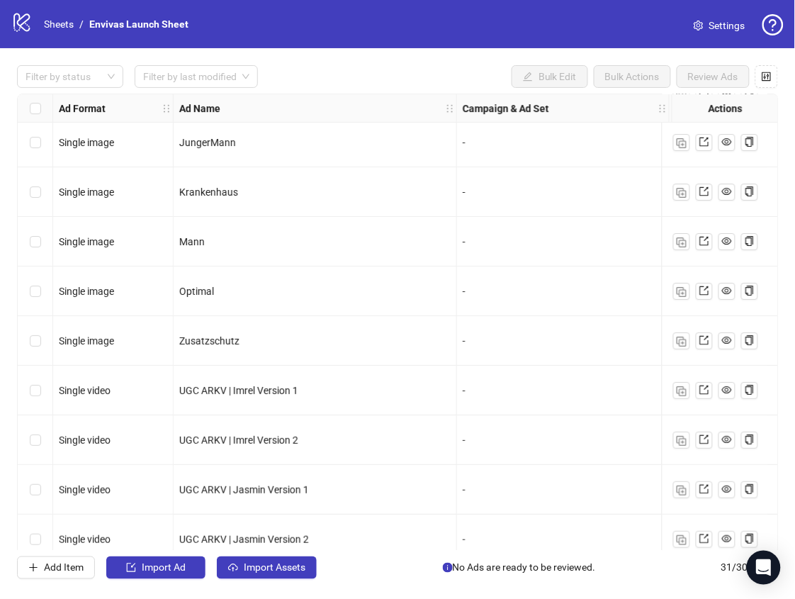
scroll to position [1116, 0]
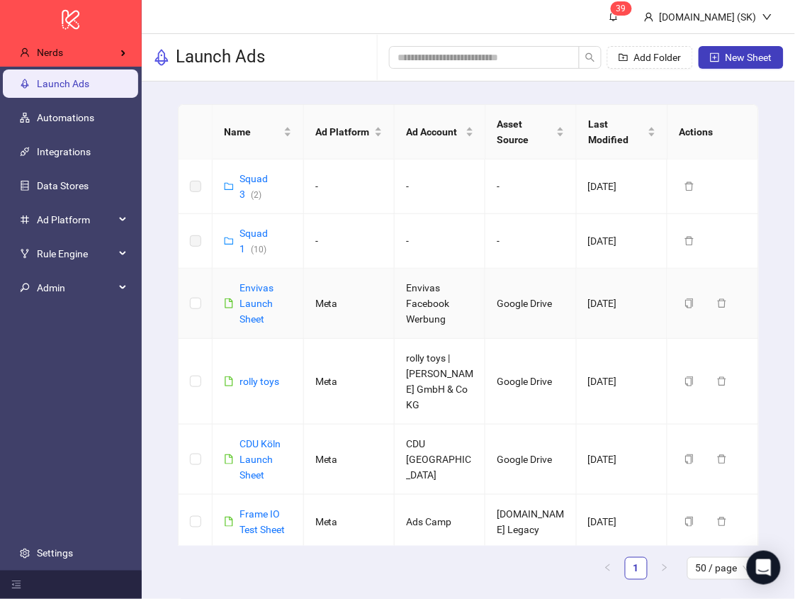
scroll to position [73, 0]
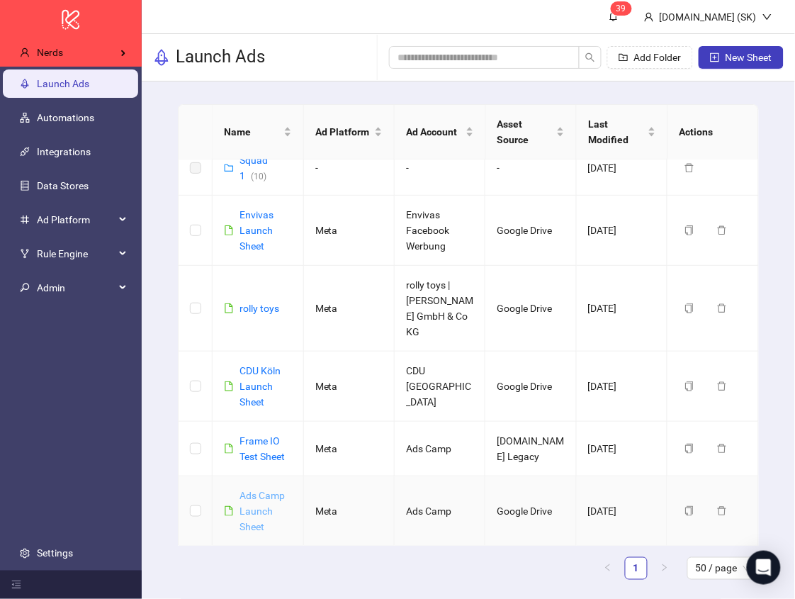
click at [262, 496] on link "Ads Camp Launch Sheet" at bounding box center [262, 511] width 45 height 43
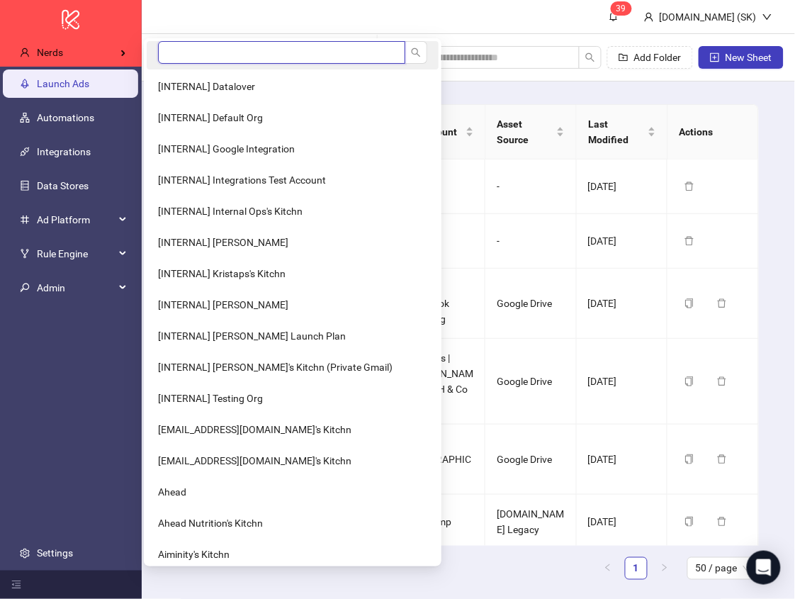
click at [184, 50] on input "search" at bounding box center [281, 52] width 247 height 23
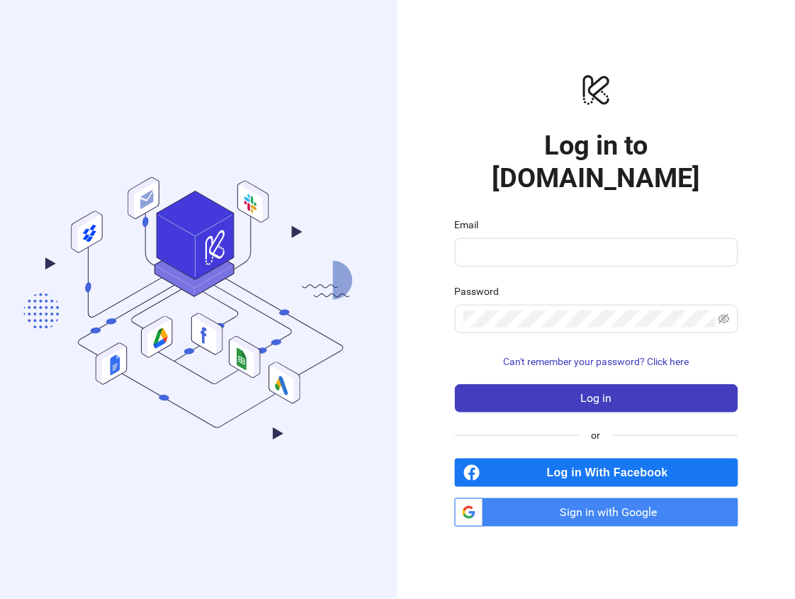
click at [630, 498] on span "Sign in with Google" at bounding box center [614, 512] width 250 height 28
